Goal: Task Accomplishment & Management: Manage account settings

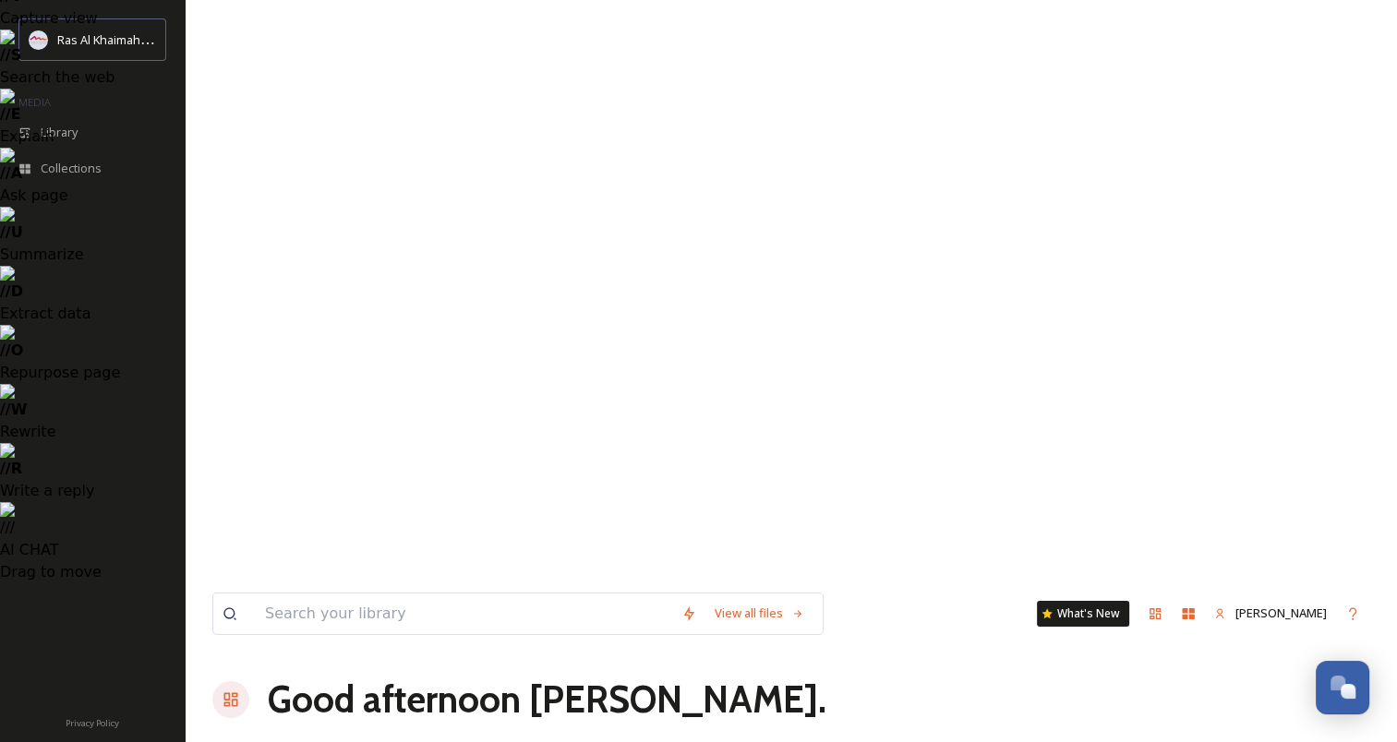
scroll to position [103, 0]
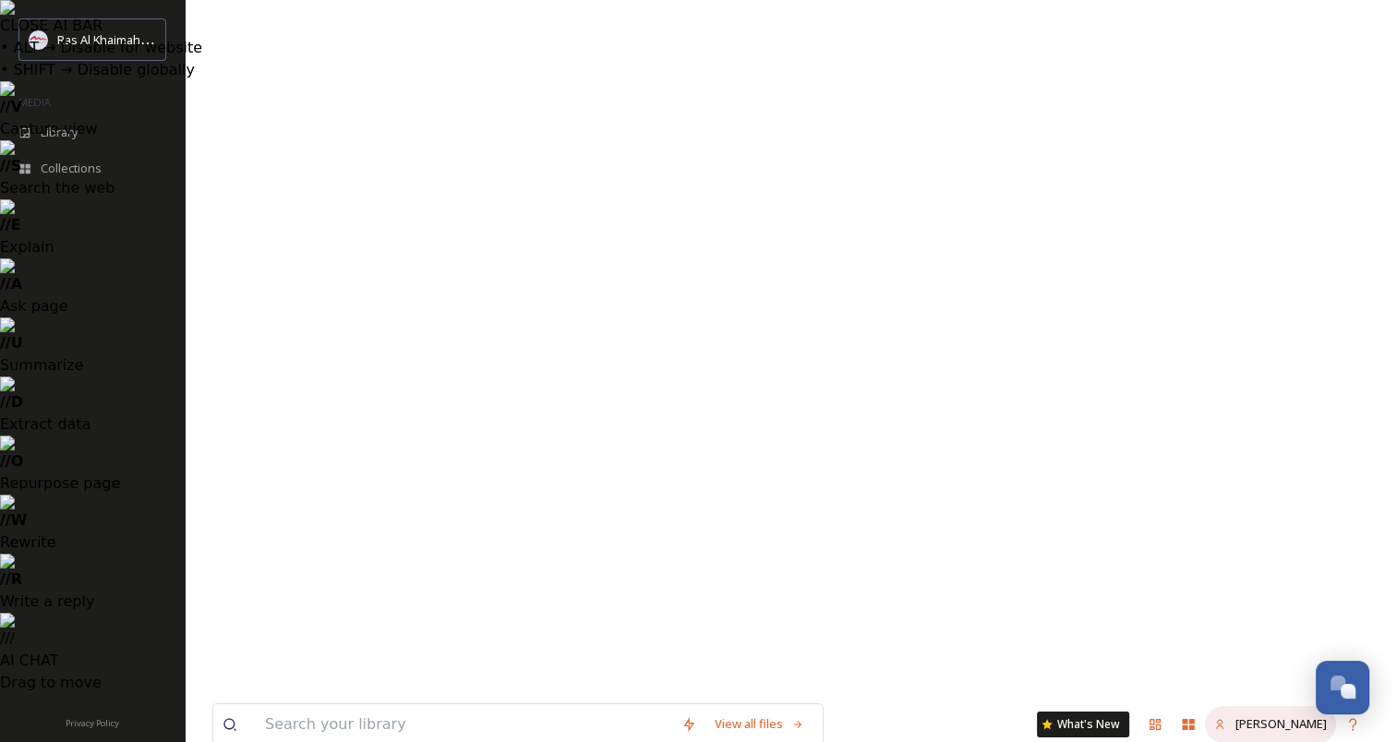
click at [1283, 715] on span "[PERSON_NAME]" at bounding box center [1280, 723] width 91 height 17
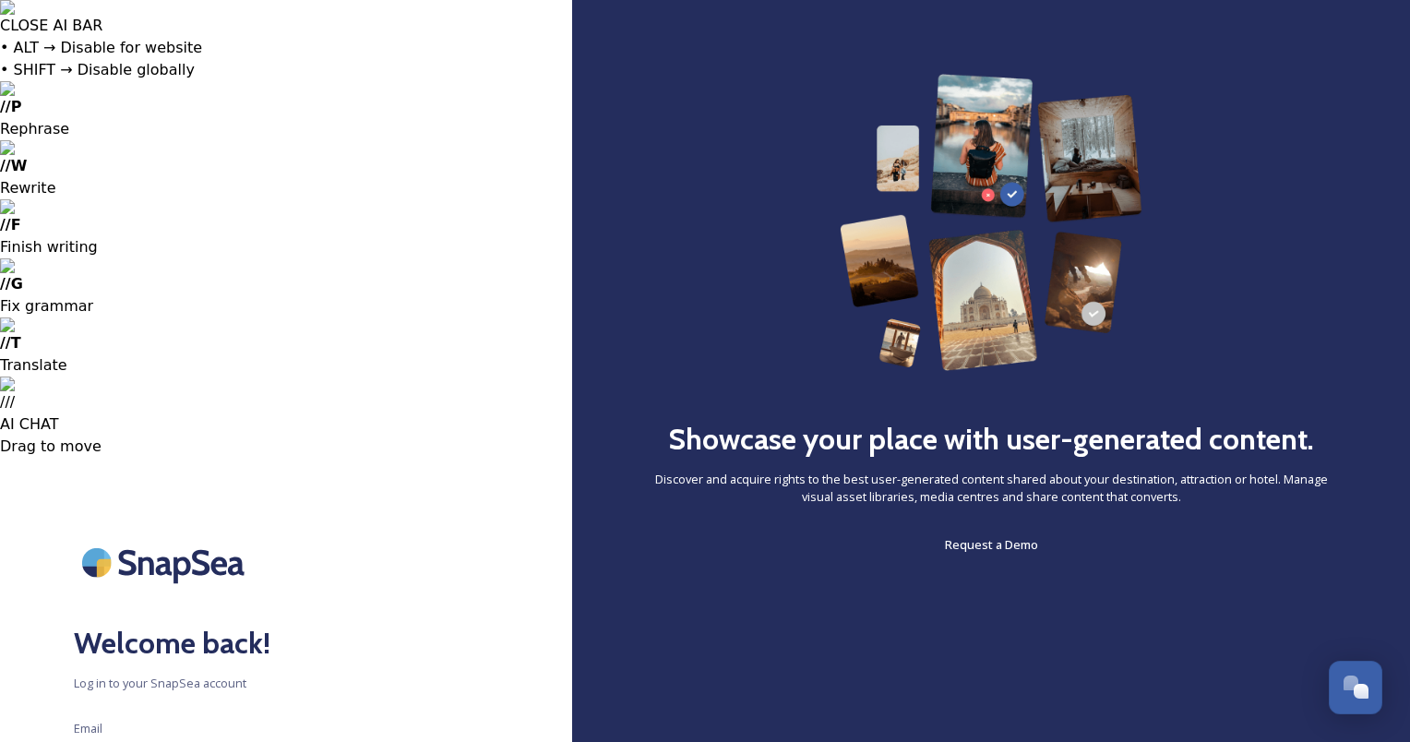
type input "izabela.zagorska@travelplanet.pl"
